Goal: Transaction & Acquisition: Book appointment/travel/reservation

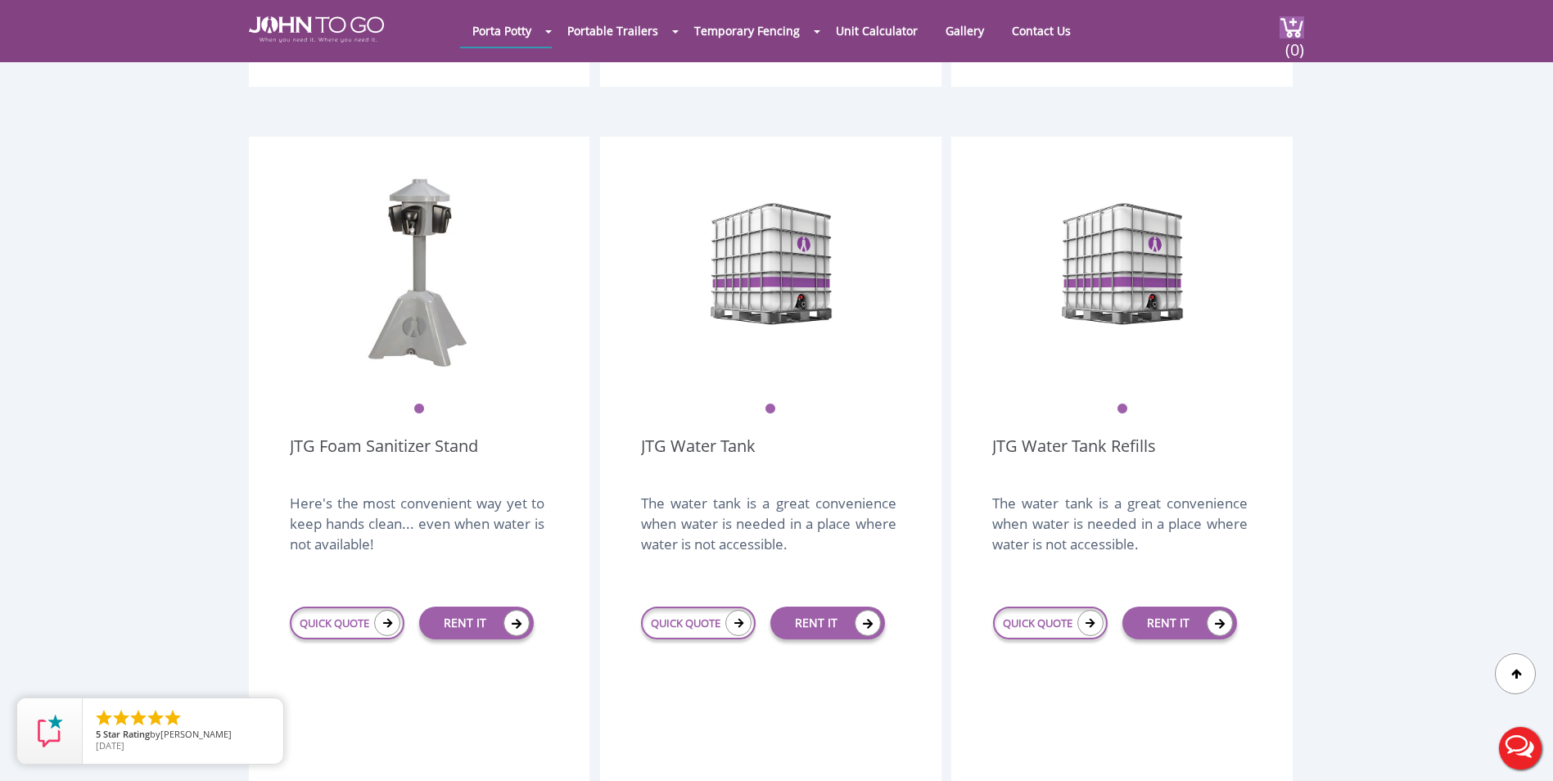
scroll to position [2457, 0]
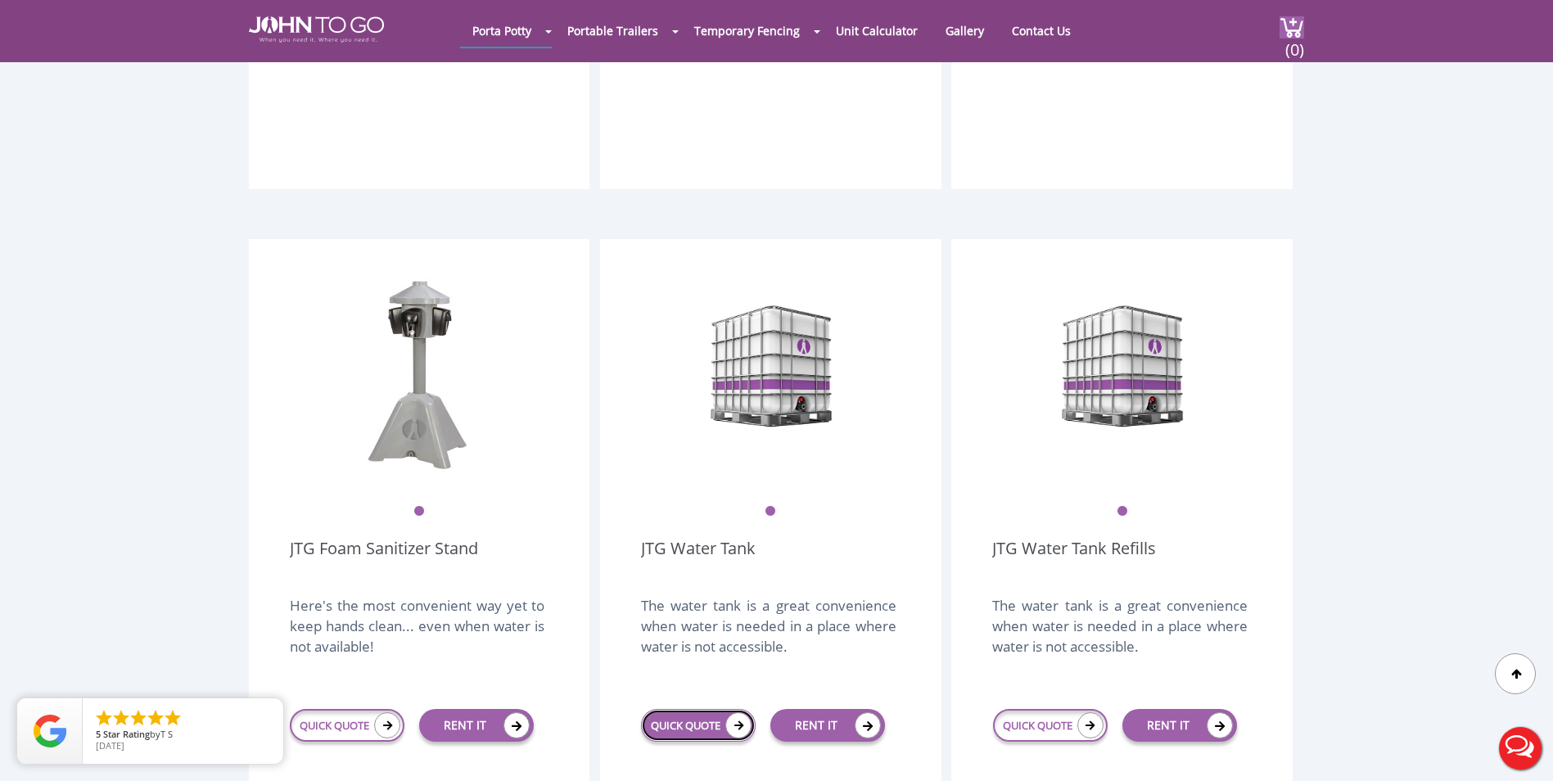
click at [704, 709] on link "QUICK QUOTE" at bounding box center [698, 725] width 115 height 33
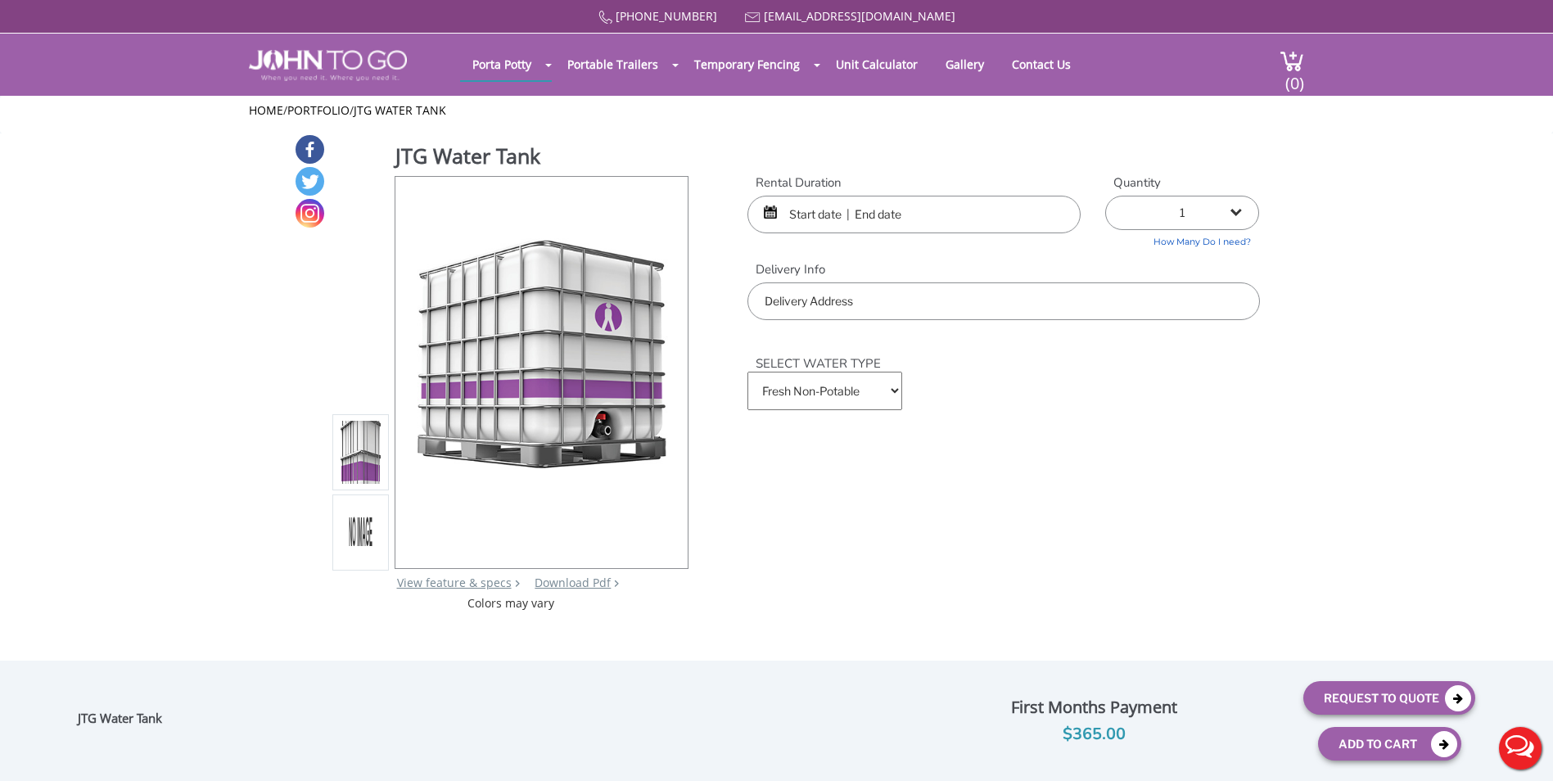
click at [824, 221] on input "text" at bounding box center [914, 215] width 333 height 38
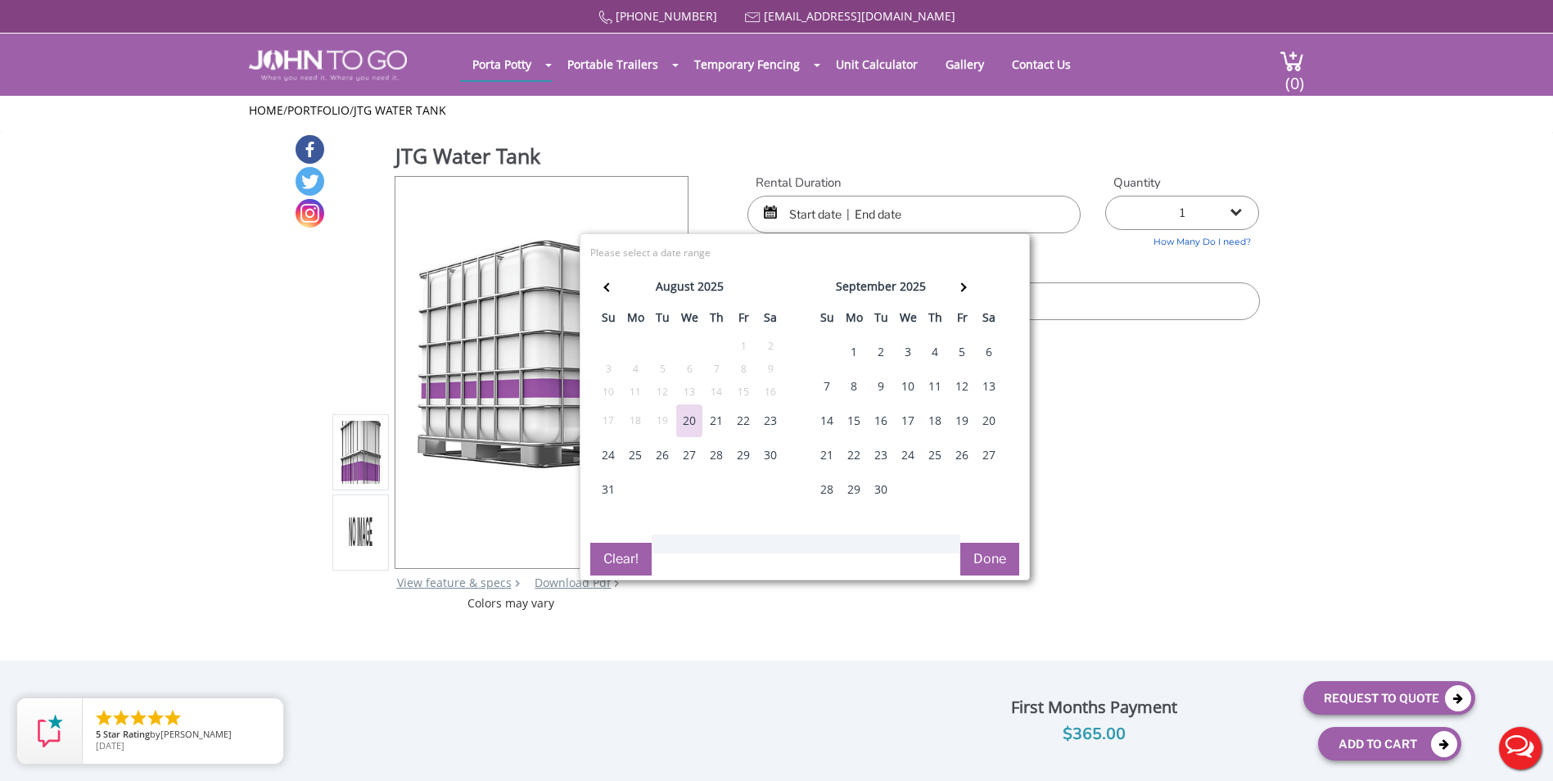
click at [741, 454] on div "29" at bounding box center [743, 455] width 26 height 33
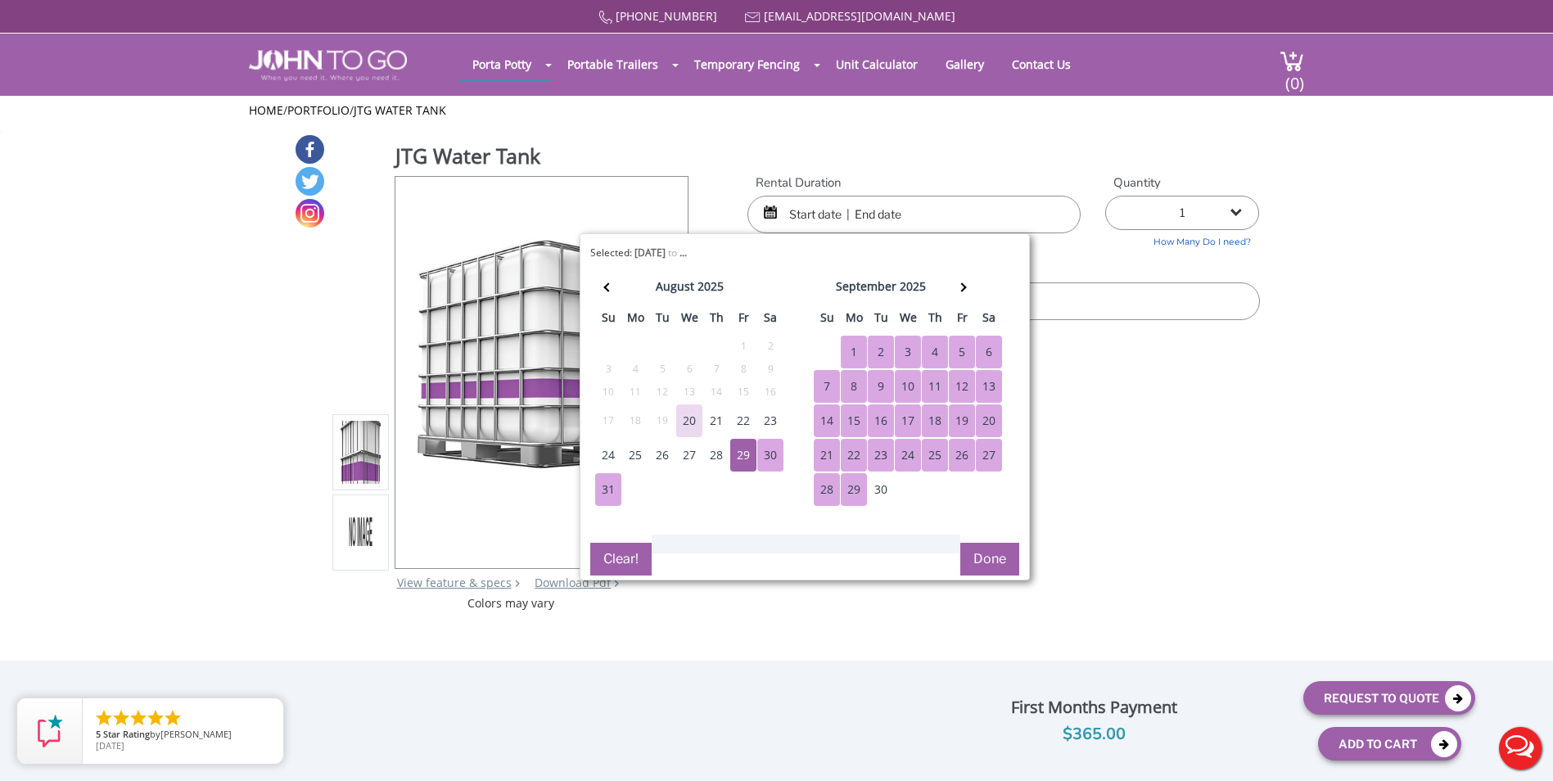
click at [868, 481] on td "30" at bounding box center [881, 490] width 27 height 34
click at [884, 496] on div "30" at bounding box center [881, 489] width 26 height 33
type input "08/29/2025 to 09/30/2025"
click at [989, 557] on button "Done" at bounding box center [990, 559] width 59 height 33
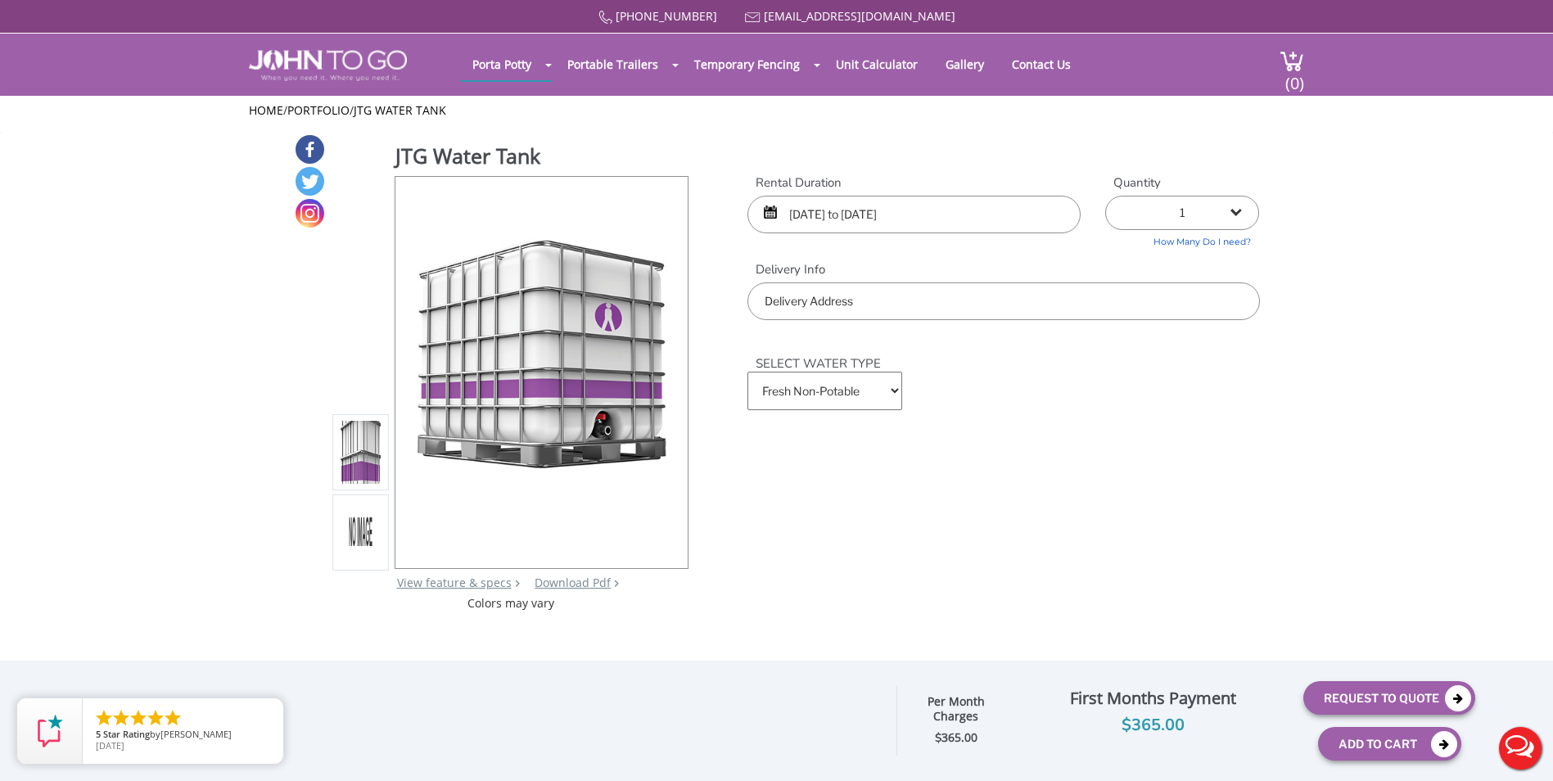
click at [895, 314] on input "text" at bounding box center [1004, 302] width 512 height 38
type input "[GEOGRAPHIC_DATA], [GEOGRAPHIC_DATA]"
click at [1380, 701] on button "Request To Quote" at bounding box center [1390, 698] width 172 height 34
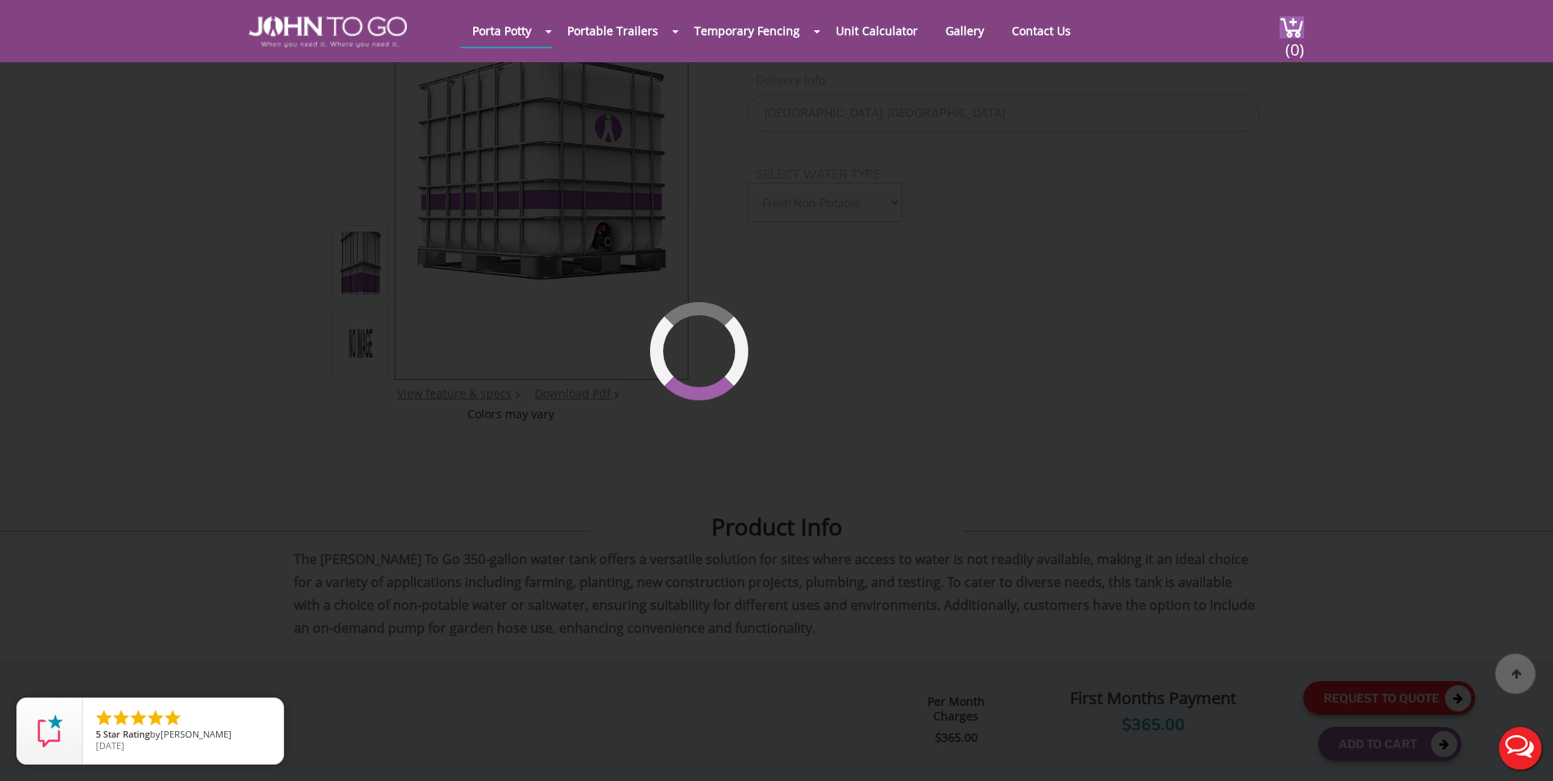
scroll to position [174, 0]
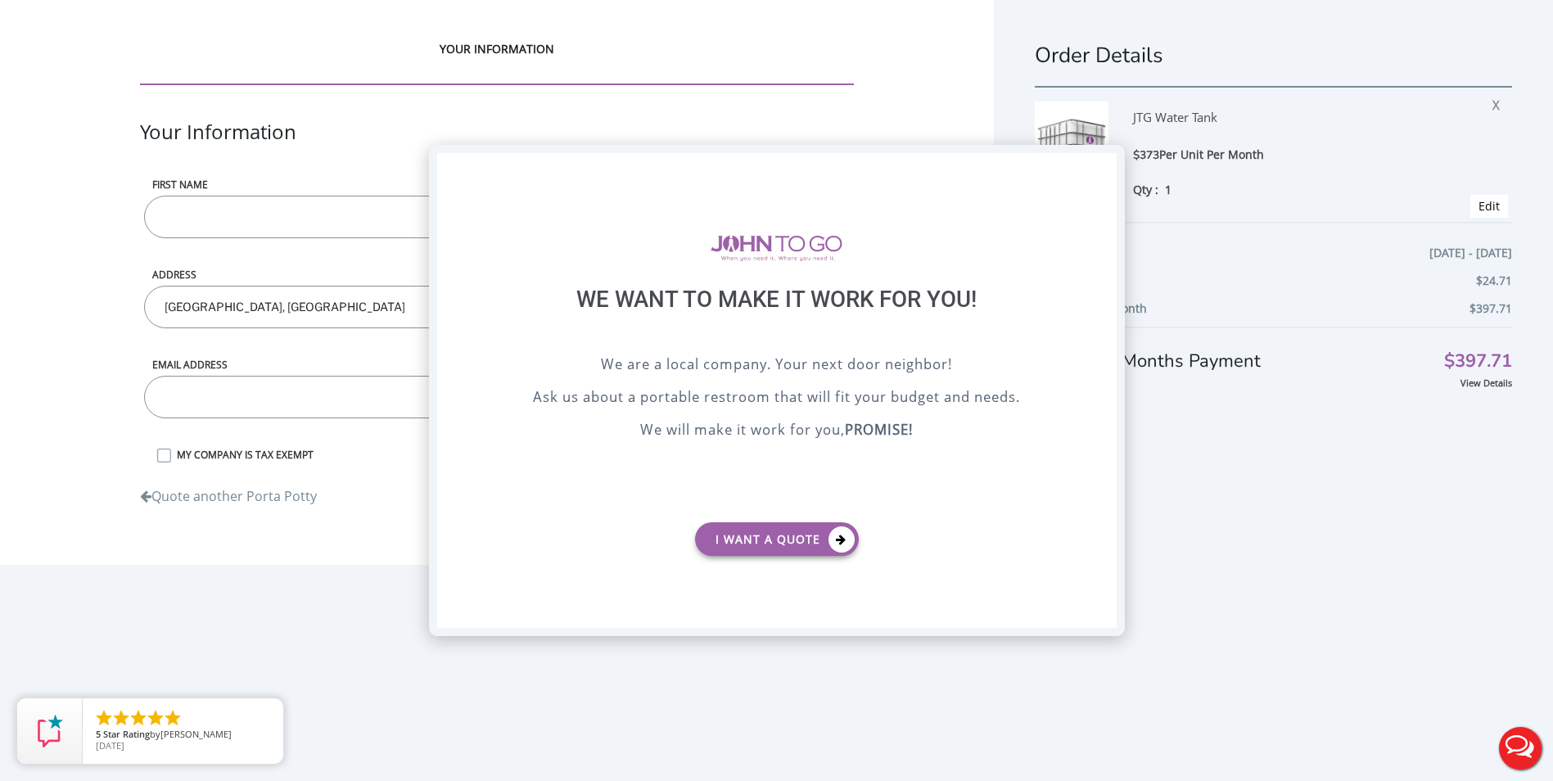
click at [1107, 165] on div "X" at bounding box center [1103, 167] width 25 height 28
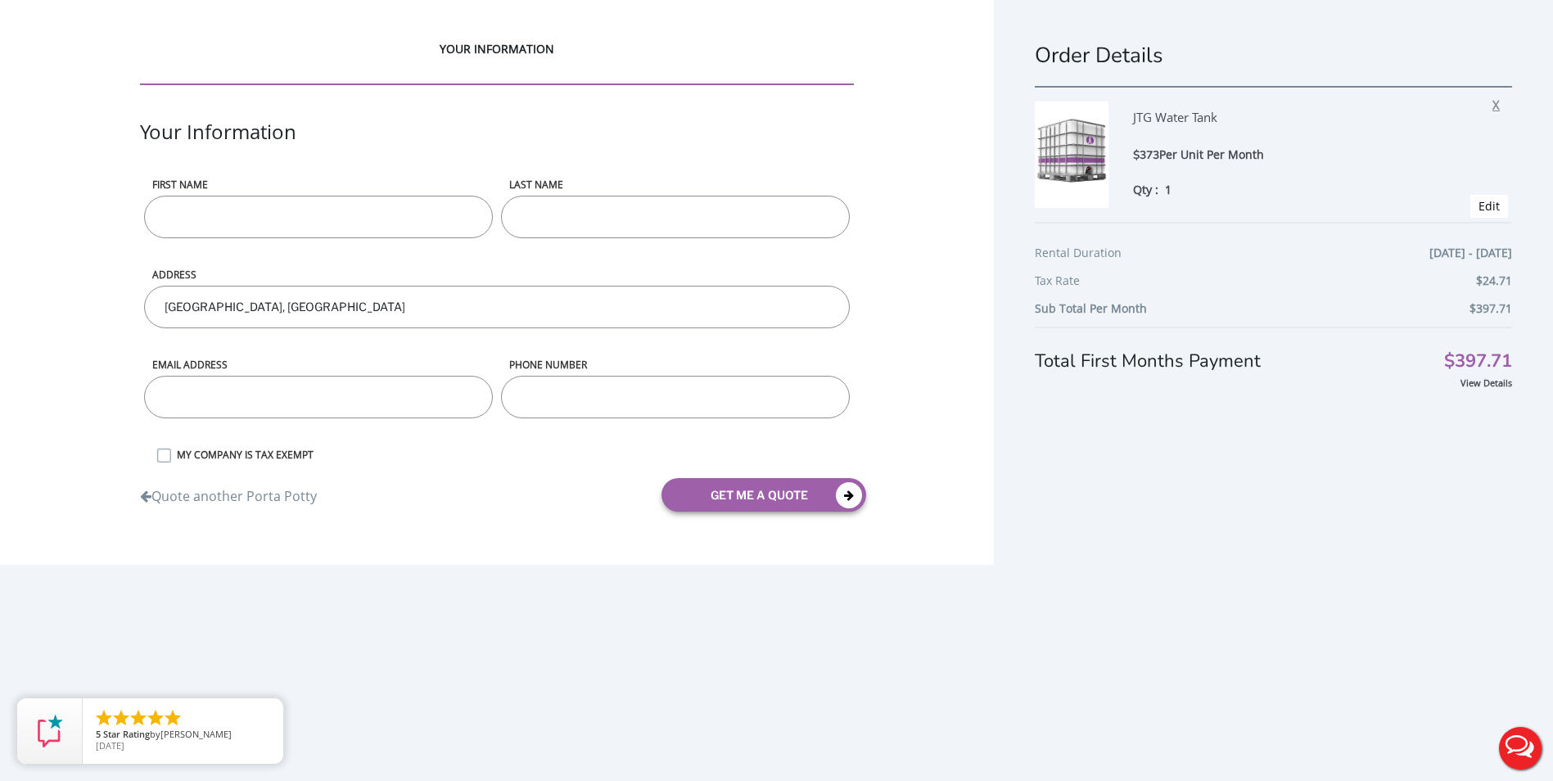
click at [1493, 108] on span "X" at bounding box center [1501, 102] width 16 height 21
